Goal: Find specific page/section: Find specific page/section

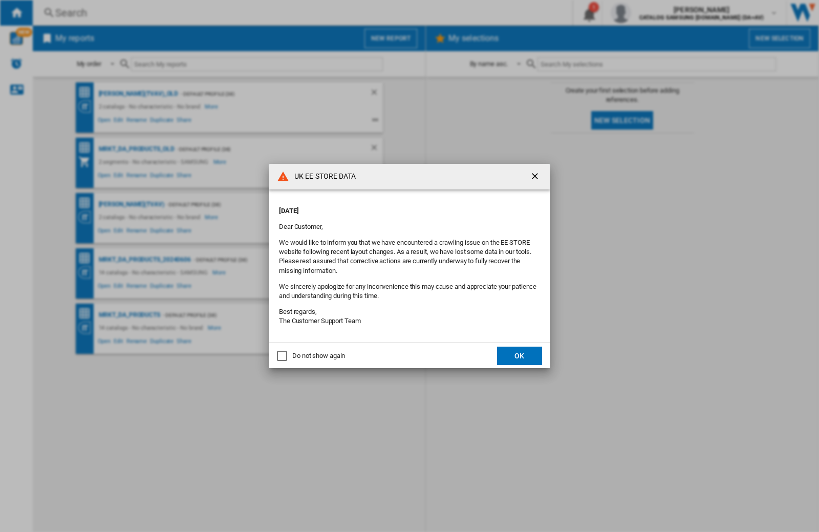
click at [651, 13] on div "UK EE STORE DATA [DATE] Dear Customer, We would like to inform you that we have…" at bounding box center [409, 266] width 819 height 532
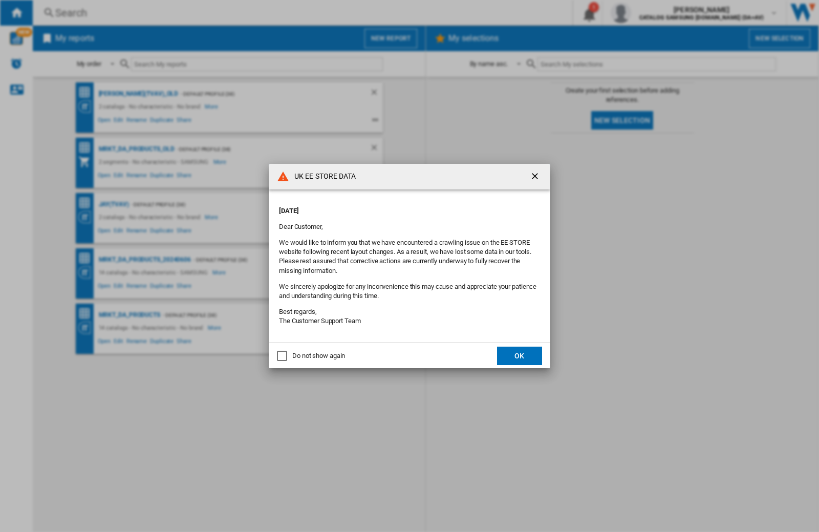
click at [651, 13] on div "UK EE STORE DATA [DATE] Dear Customer, We would like to inform you that we have…" at bounding box center [409, 266] width 819 height 532
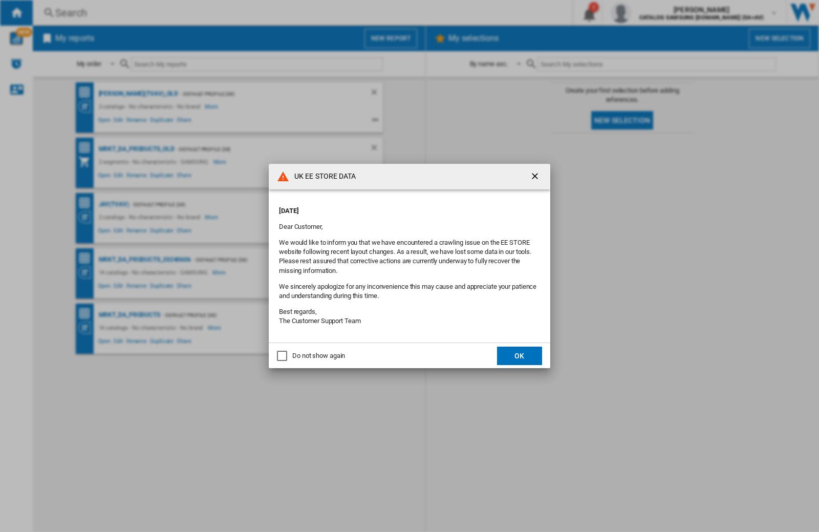
click at [651, 13] on div "UK EE STORE DATA [DATE] Dear Customer, We would like to inform you that we have…" at bounding box center [409, 266] width 819 height 532
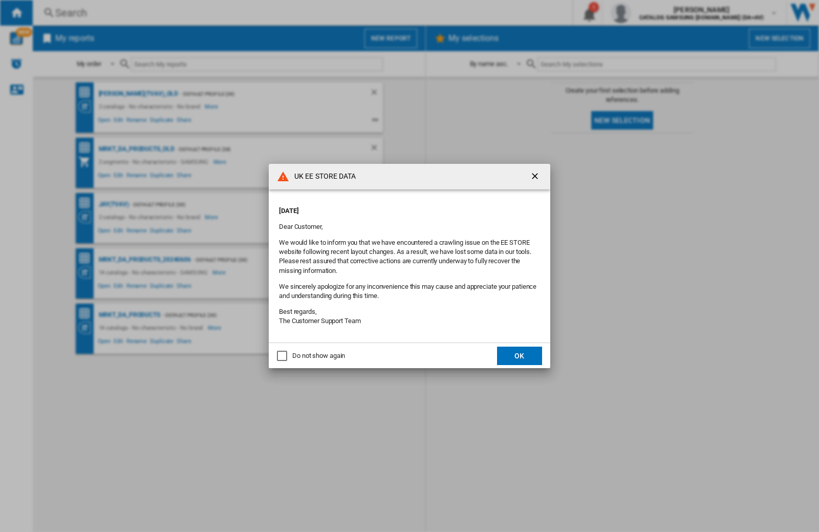
click at [651, 13] on div "UK EE STORE DATA [DATE] Dear Customer, We would like to inform you that we have…" at bounding box center [409, 266] width 819 height 532
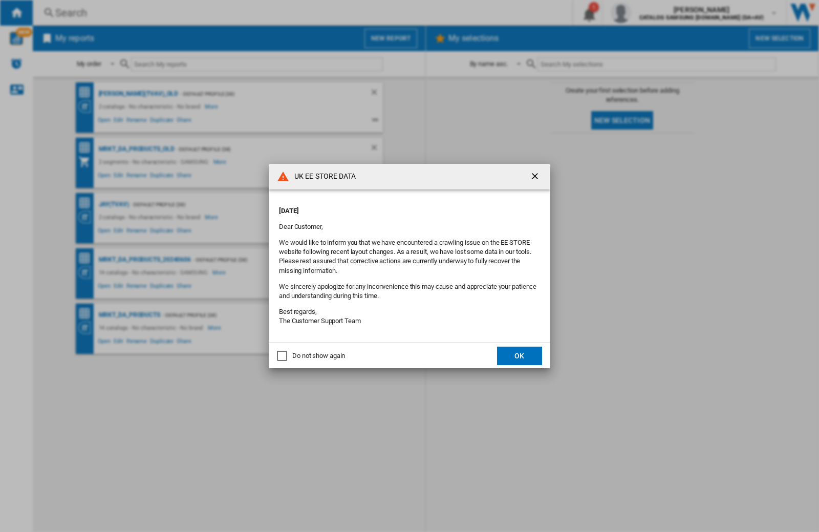
click at [651, 13] on div "UK EE STORE DATA [DATE] Dear Customer, We would like to inform you that we have…" at bounding box center [409, 266] width 819 height 532
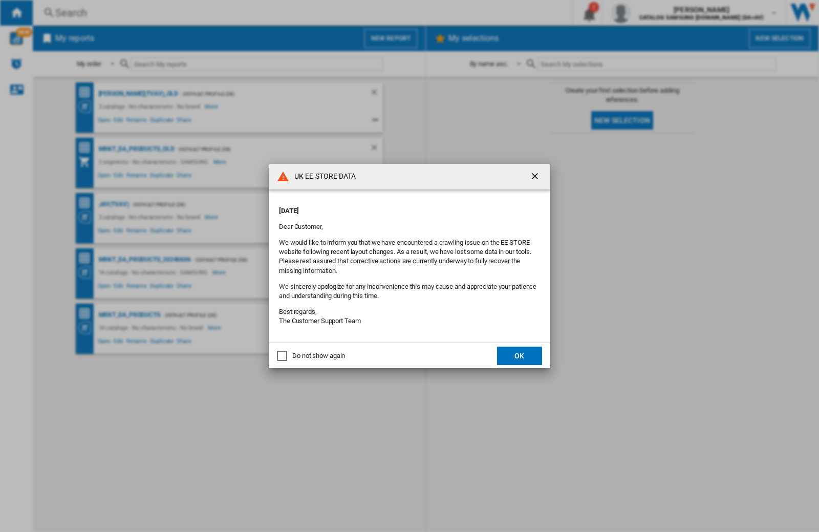
click at [651, 13] on div "UK EE STORE DATA [DATE] Dear Customer, We would like to inform you that we have…" at bounding box center [409, 266] width 819 height 532
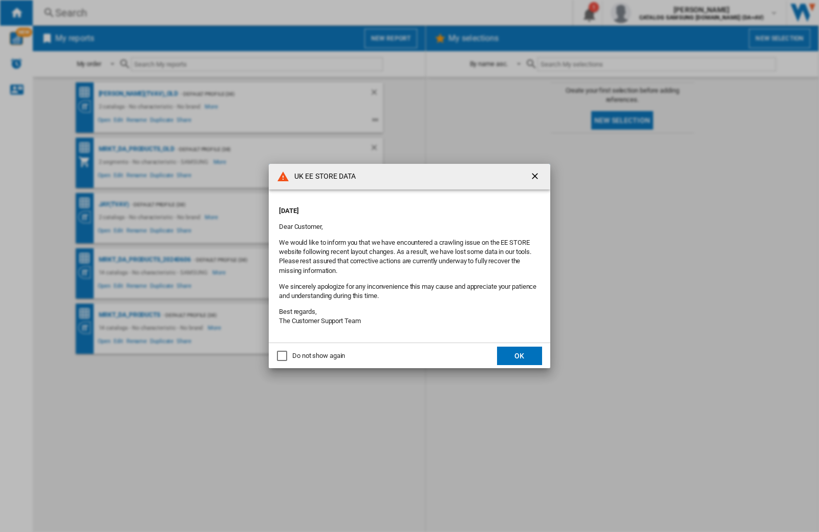
click at [651, 13] on div "UK EE STORE DATA [DATE] Dear Customer, We would like to inform you that we have…" at bounding box center [409, 266] width 819 height 532
